Goal: Information Seeking & Learning: Learn about a topic

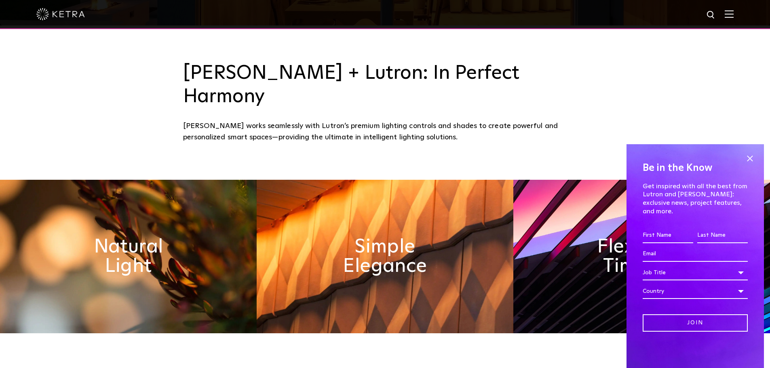
scroll to position [364, 0]
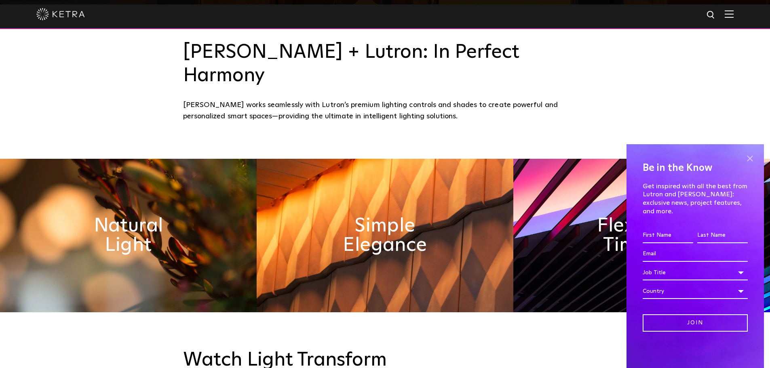
click at [751, 165] on span at bounding box center [750, 158] width 12 height 12
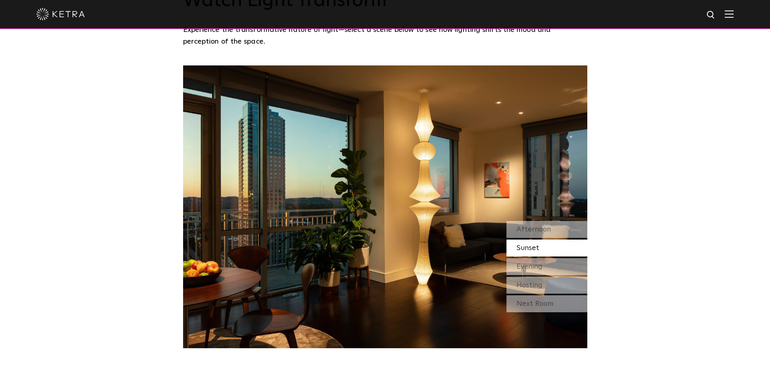
scroll to position [728, 0]
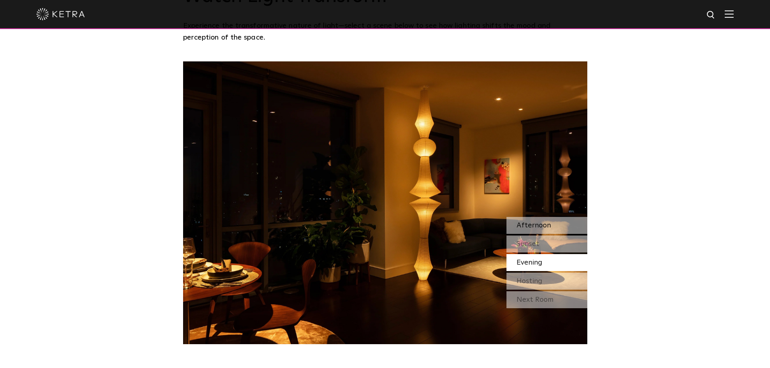
click at [535, 222] on span "Afternoon" at bounding box center [534, 225] width 34 height 7
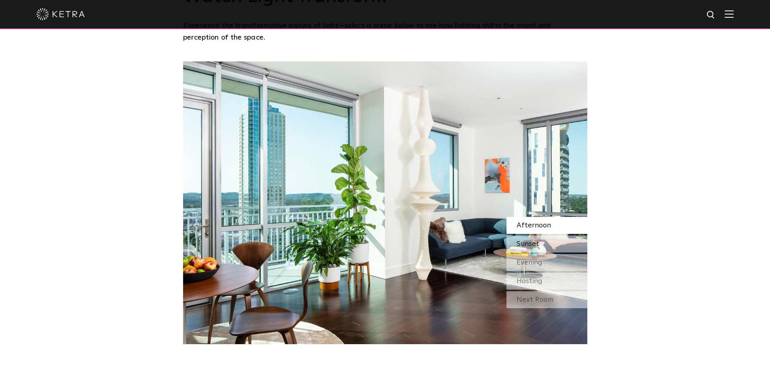
click at [538, 241] on span "Sunset" at bounding box center [528, 244] width 23 height 7
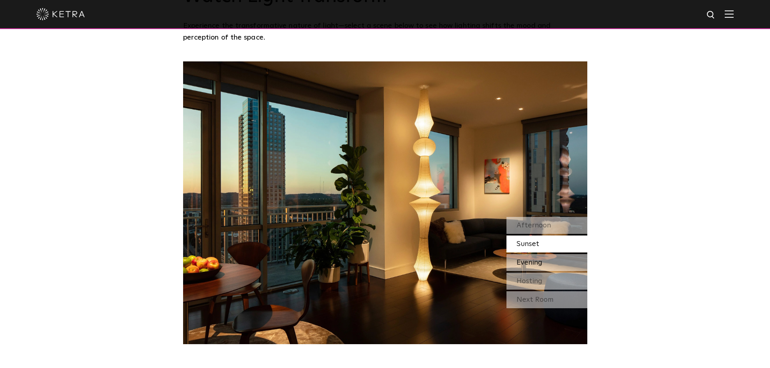
click at [538, 259] on span "Evening" at bounding box center [530, 262] width 26 height 7
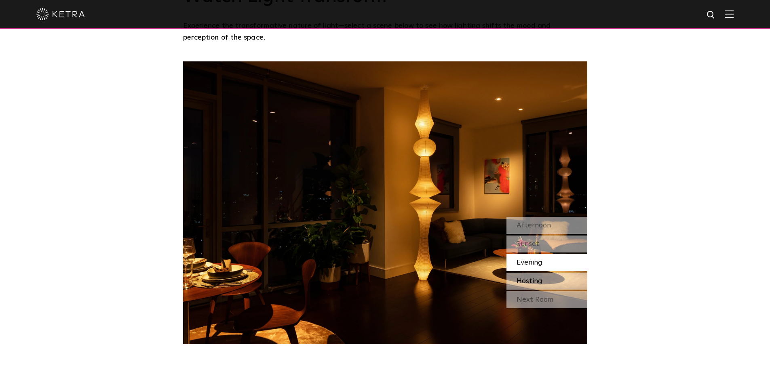
click at [539, 278] on span "Hosting" at bounding box center [530, 281] width 26 height 7
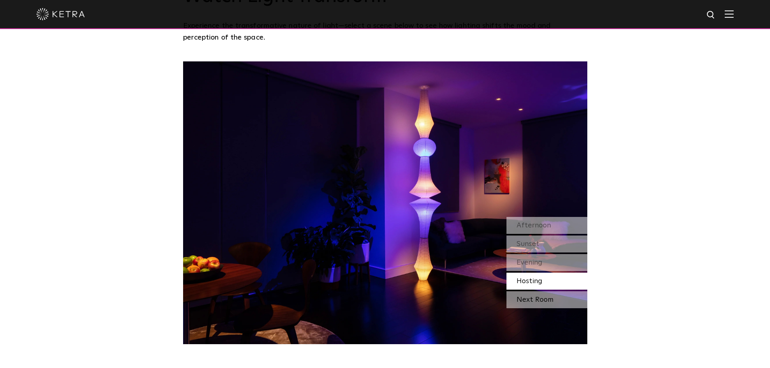
click at [535, 292] on div "Next Room" at bounding box center [547, 300] width 81 height 17
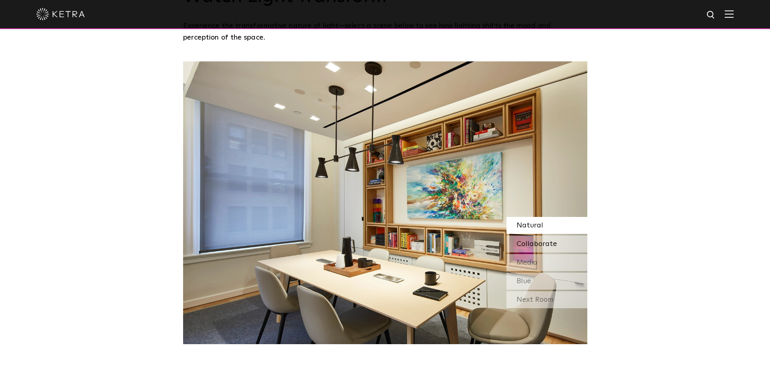
click at [534, 241] on span "Collaborate" at bounding box center [537, 244] width 40 height 7
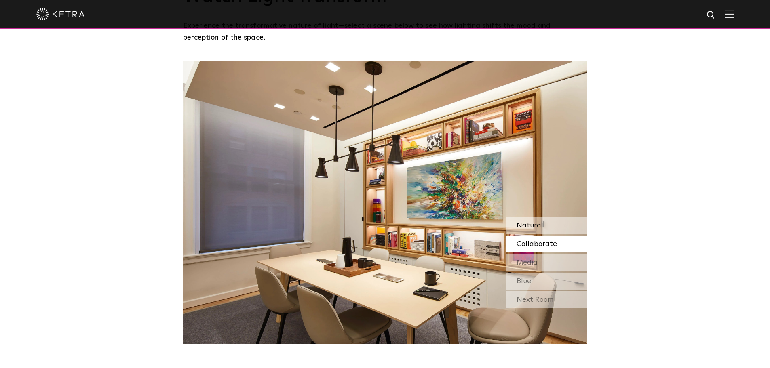
click at [531, 222] on span "Natural" at bounding box center [530, 225] width 27 height 7
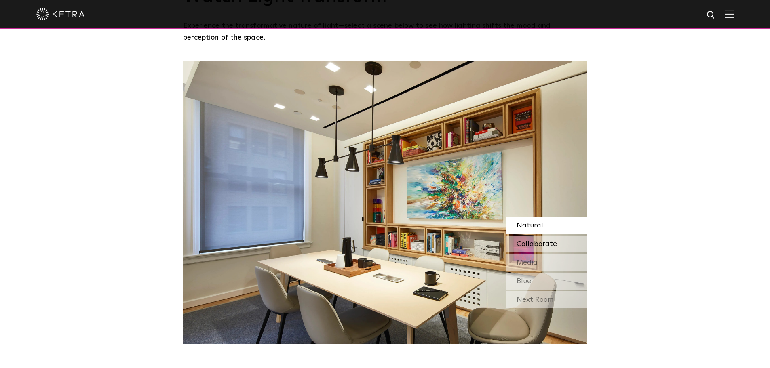
click at [536, 241] on span "Collaborate" at bounding box center [537, 244] width 40 height 7
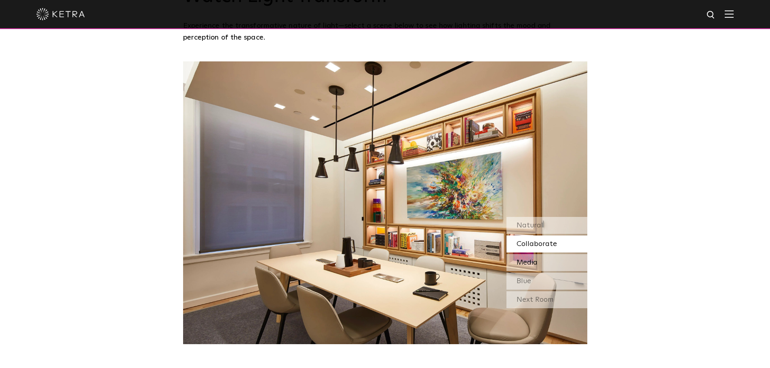
click at [537, 259] on span "Media" at bounding box center [527, 262] width 21 height 7
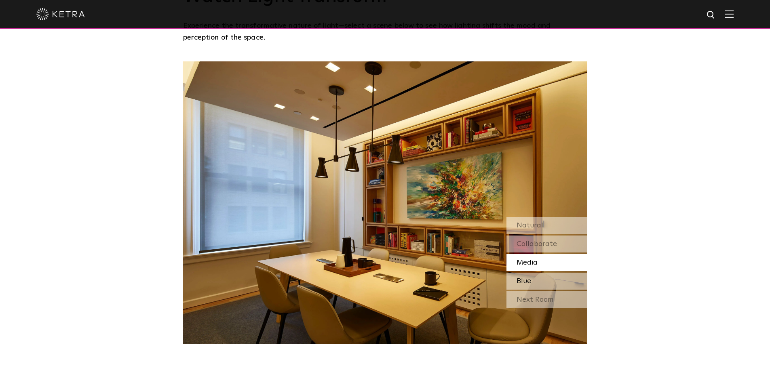
click at [533, 273] on div "Blue" at bounding box center [547, 281] width 81 height 17
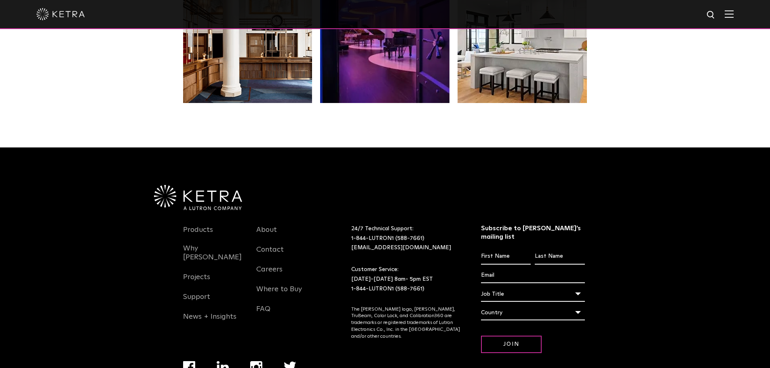
scroll to position [1701, 0]
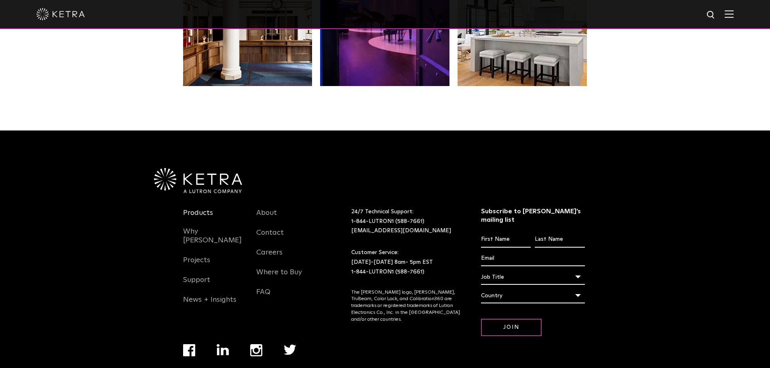
click at [206, 209] on link "Products" at bounding box center [198, 218] width 30 height 19
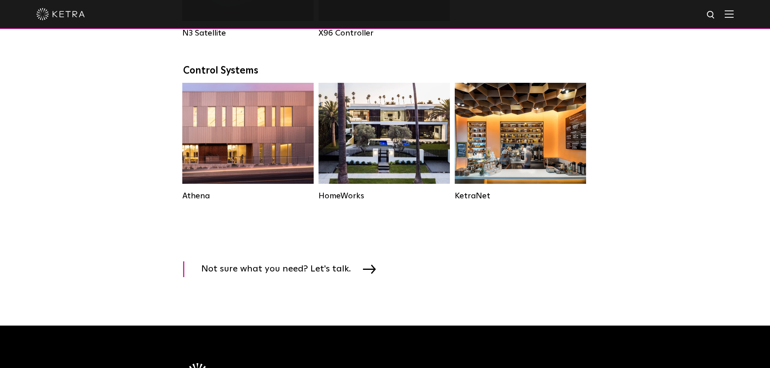
scroll to position [1173, 0]
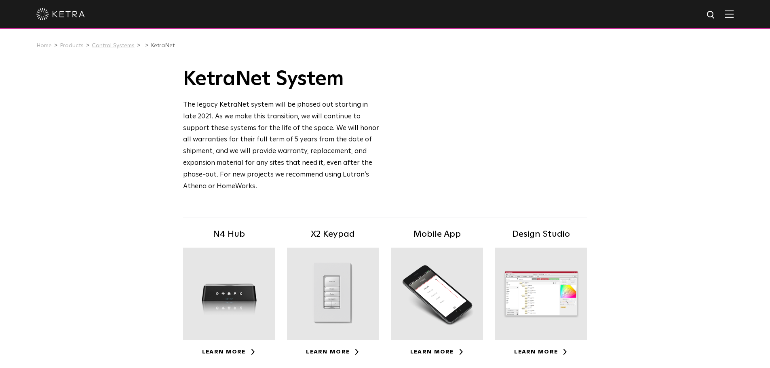
click at [105, 48] on link "Control Systems" at bounding box center [113, 46] width 43 height 6
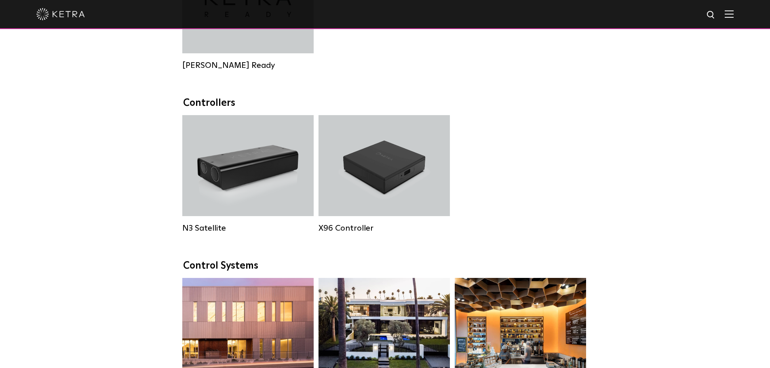
scroll to position [975, 0]
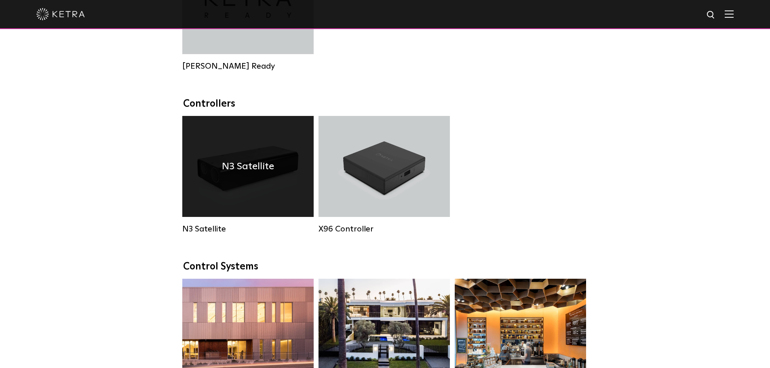
click at [246, 174] on h4 "N3 Satellite" at bounding box center [248, 166] width 52 height 15
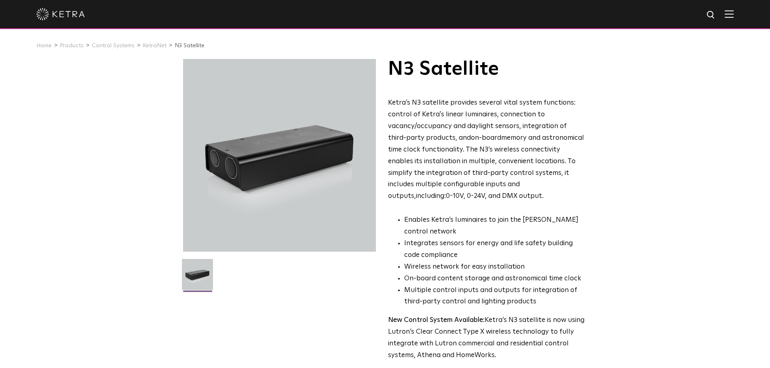
drag, startPoint x: 433, startPoint y: 103, endPoint x: 541, endPoint y: 195, distance: 142.0
click at [542, 195] on p "Ketra’s N3 satellite provides several vital system functions: control of Ketra'…" at bounding box center [486, 149] width 197 height 105
click at [62, 16] on img at bounding box center [60, 14] width 49 height 12
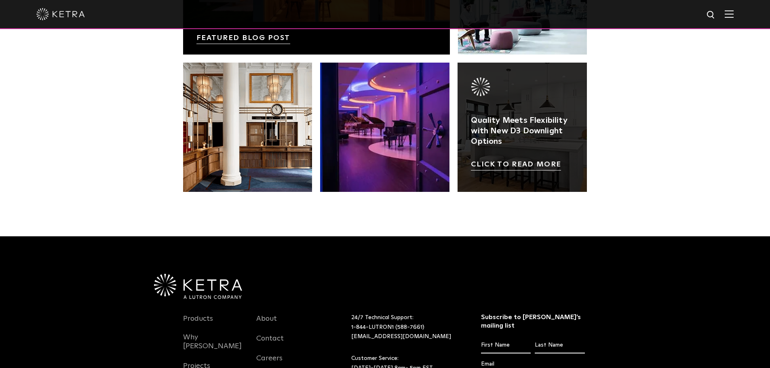
scroll to position [1699, 0]
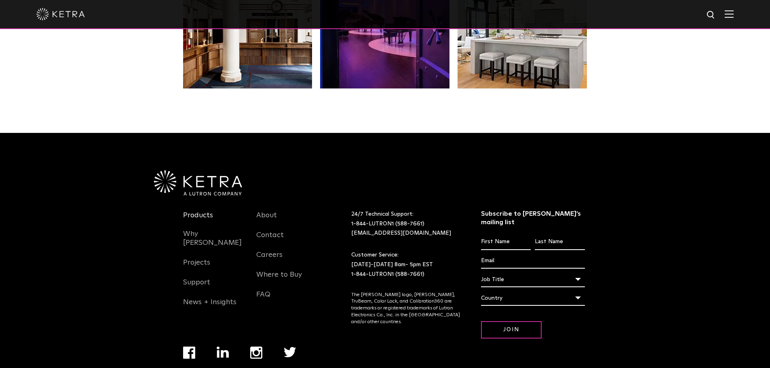
click at [195, 211] on link "Products" at bounding box center [198, 220] width 30 height 19
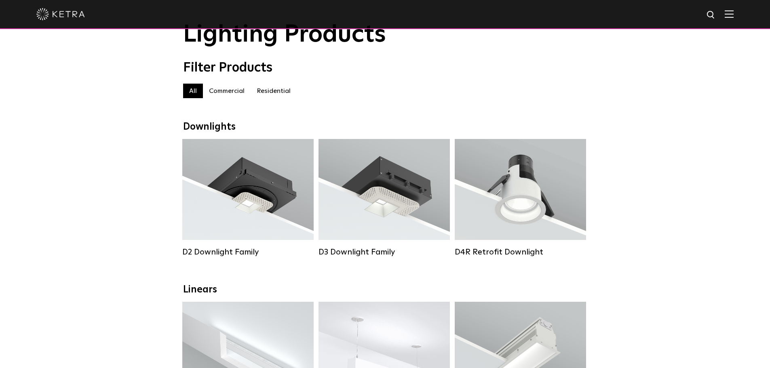
scroll to position [40, 0]
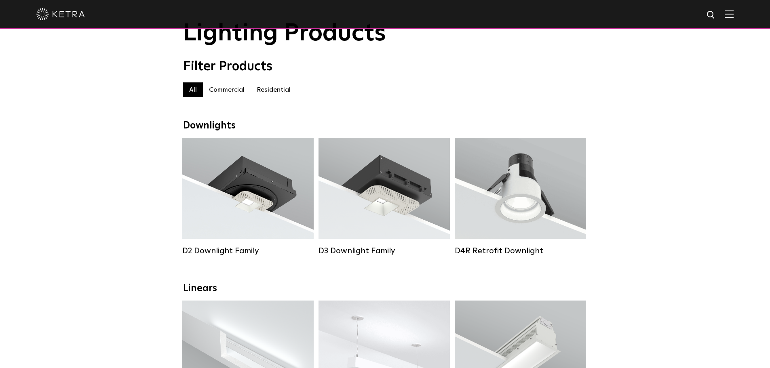
click at [275, 96] on label "Residential" at bounding box center [274, 90] width 46 height 15
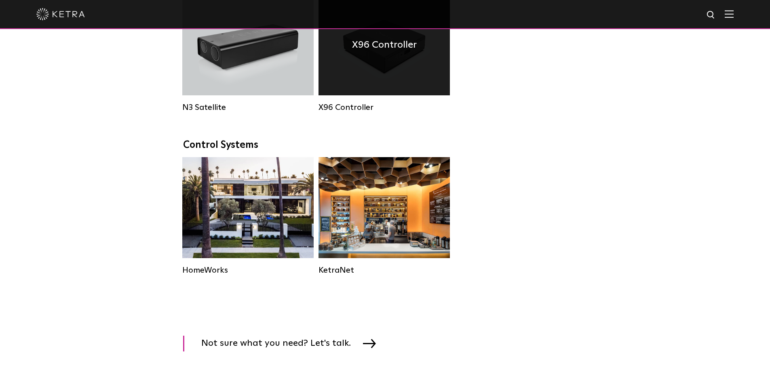
scroll to position [971, 0]
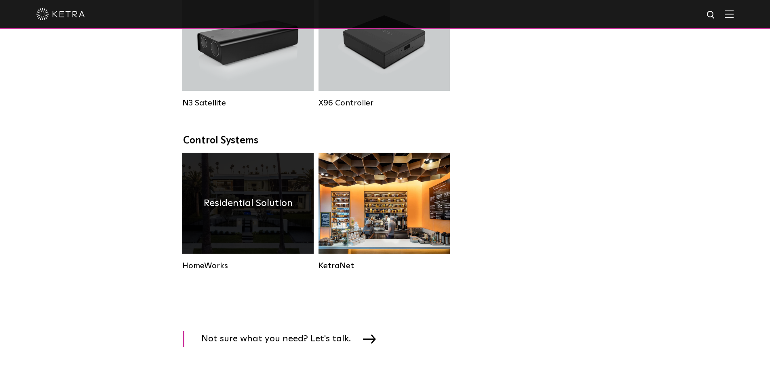
click at [235, 206] on div "Residential Solution" at bounding box center [247, 203] width 131 height 101
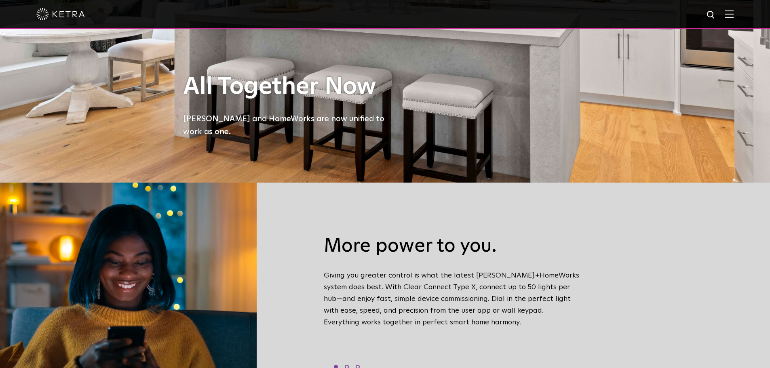
scroll to position [243, 0]
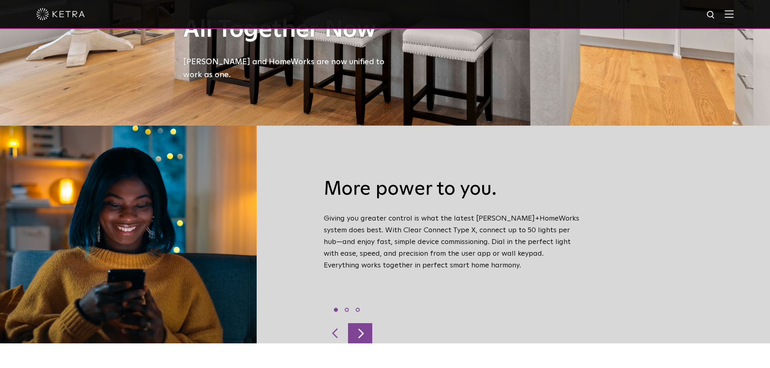
click at [370, 324] on div at bounding box center [360, 334] width 24 height 20
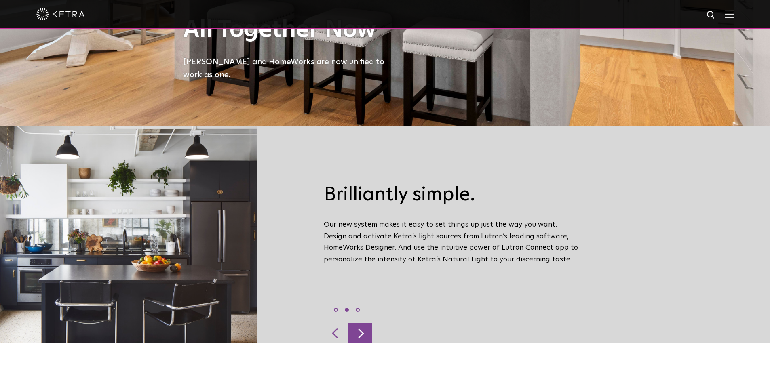
click at [370, 324] on div at bounding box center [360, 334] width 24 height 20
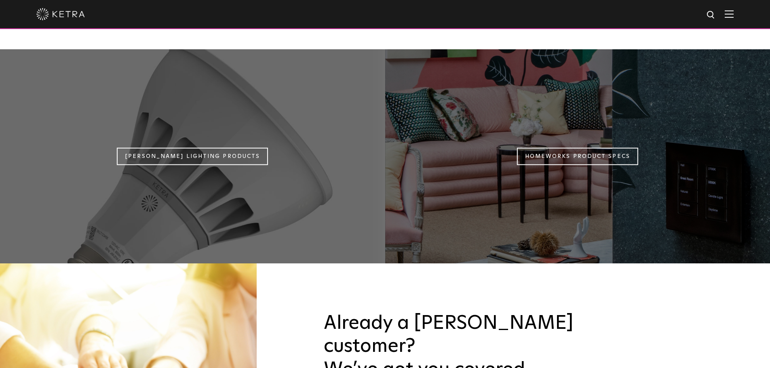
scroll to position [748, 0]
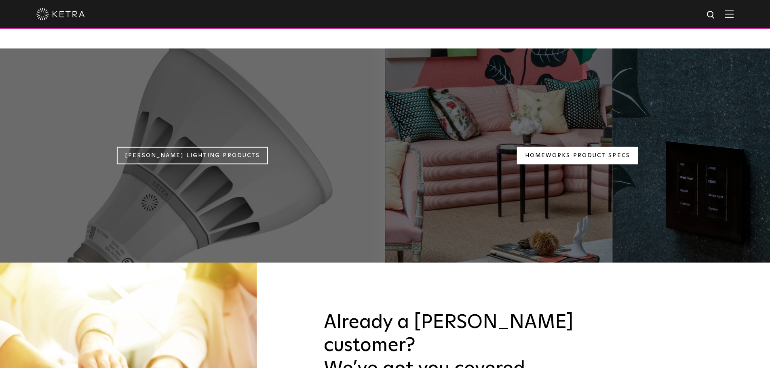
click at [564, 147] on link "Homeworks Product Specs" at bounding box center [577, 155] width 121 height 17
